Goal: Find specific page/section: Find specific page/section

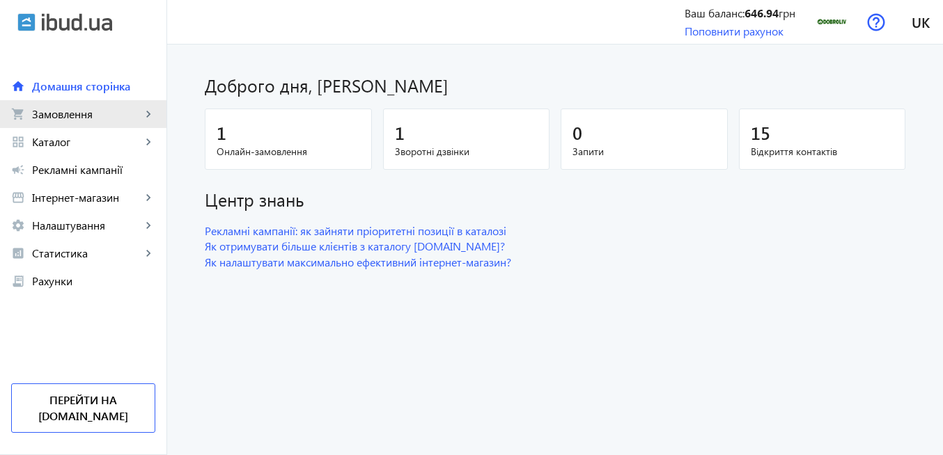
click at [52, 110] on span "Замовлення" at bounding box center [86, 114] width 109 height 14
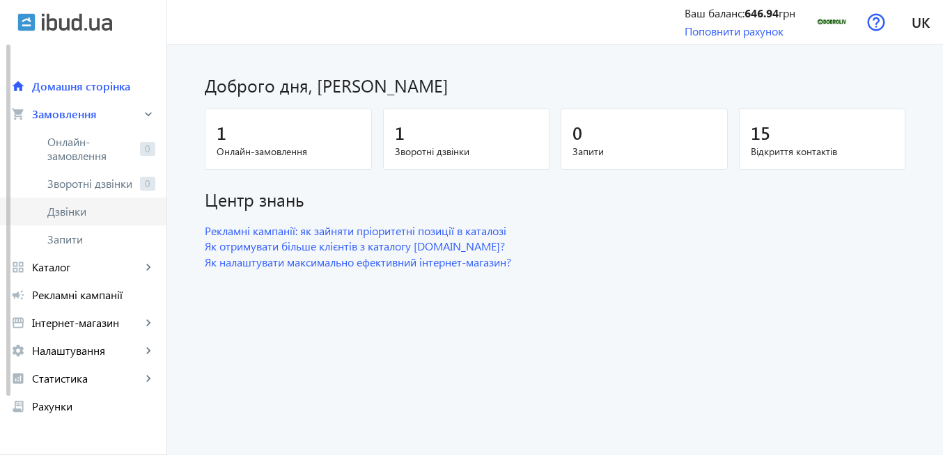
click at [73, 208] on span "Дзвінки" at bounding box center [101, 212] width 108 height 14
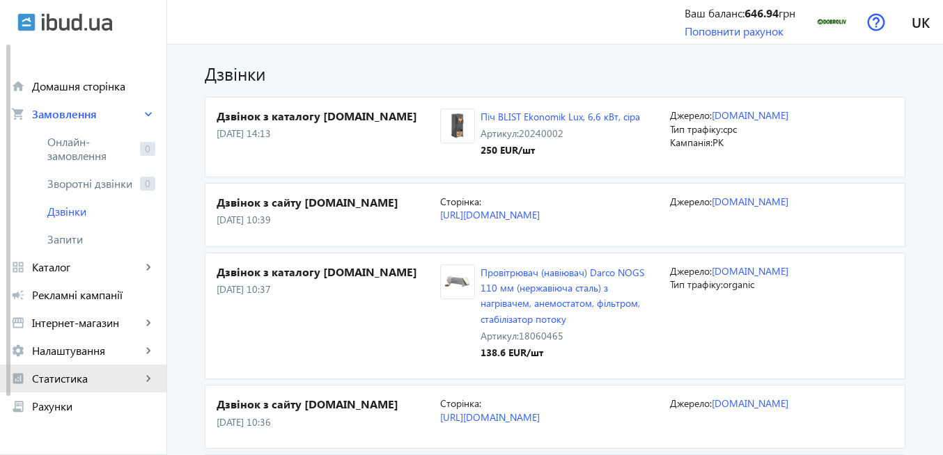
click at [102, 380] on span "Статистика" at bounding box center [86, 379] width 109 height 14
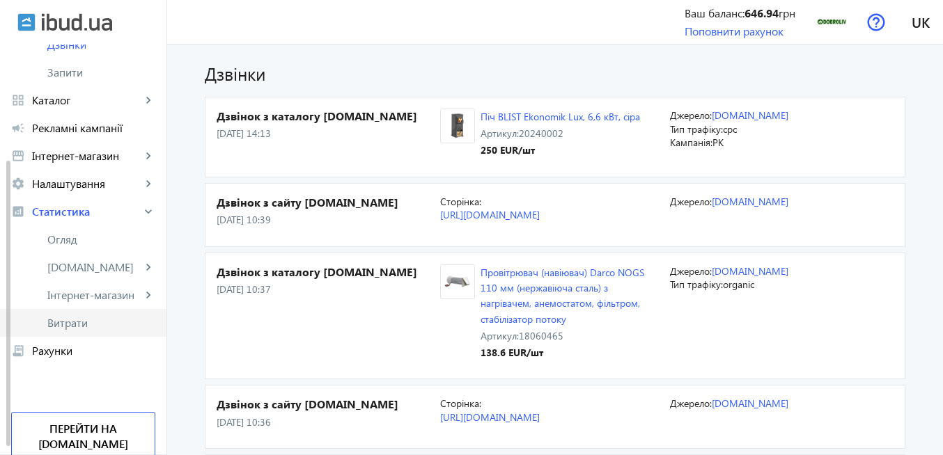
click at [85, 328] on span "Витрати" at bounding box center [101, 323] width 108 height 14
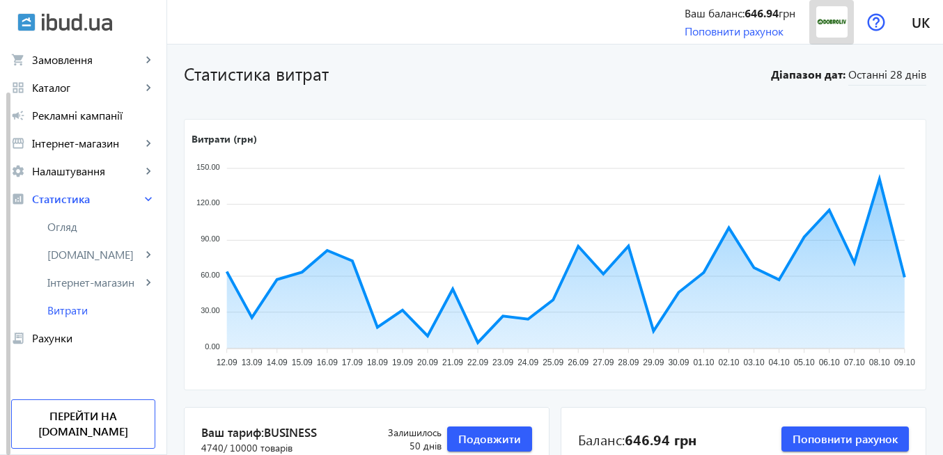
click at [833, 22] on img at bounding box center [831, 21] width 31 height 31
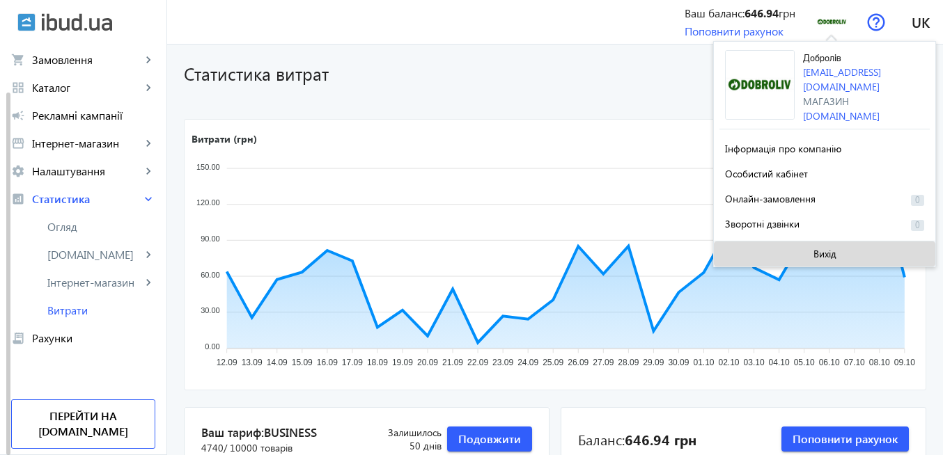
click at [841, 250] on span at bounding box center [824, 253] width 221 height 33
